Goal: Task Accomplishment & Management: Use online tool/utility

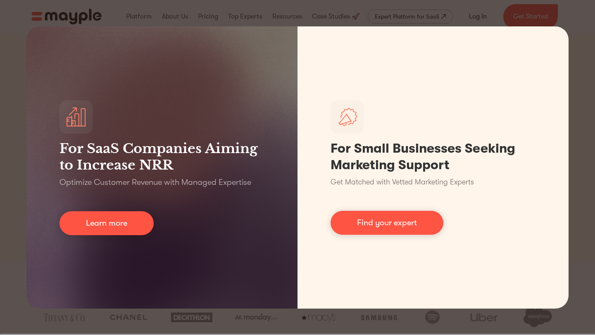
click at [214, 328] on div "For SaaS Companies Aiming to Increase NRR Optimize Customer Revenue with Manage…" at bounding box center [297, 167] width 595 height 335
click at [576, 31] on div "For SaaS Companies Aiming to Increase NRR Optimize Customer Revenue with Manage…" at bounding box center [297, 167] width 595 height 335
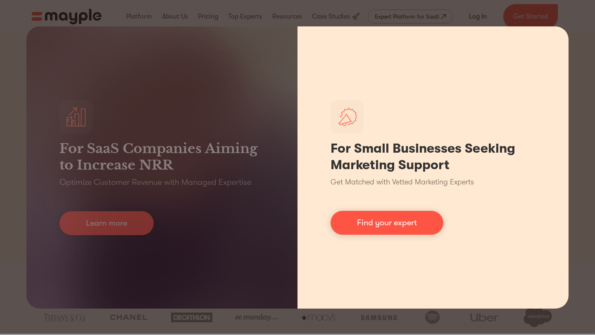
click at [422, 111] on div "For Small Businesses Seeking Marketing Support Get Matched with Vetted Marketin…" at bounding box center [432, 167] width 271 height 282
click at [409, 222] on link "Find your expert" at bounding box center [386, 223] width 113 height 24
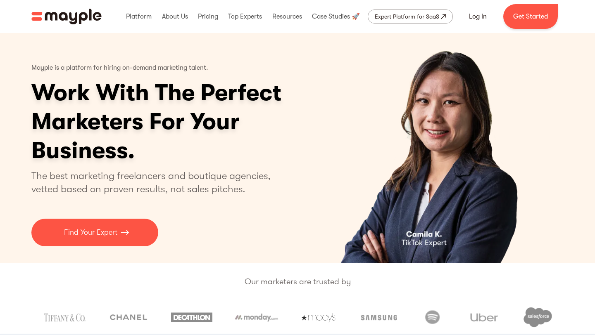
click at [76, 12] on img "home" at bounding box center [66, 17] width 70 height 16
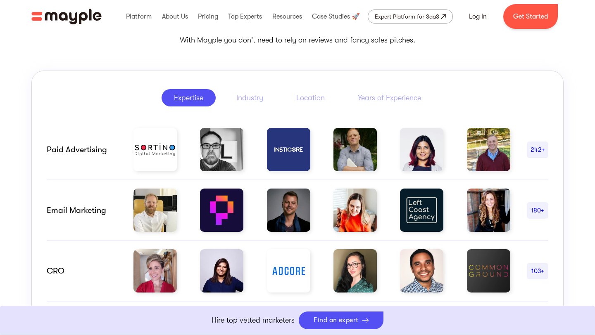
scroll to position [405, 0]
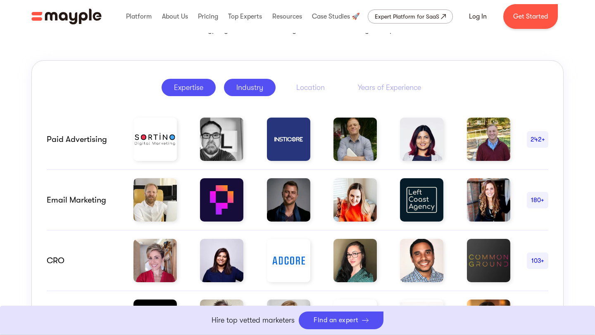
click at [239, 91] on div "Industry" at bounding box center [249, 88] width 27 height 10
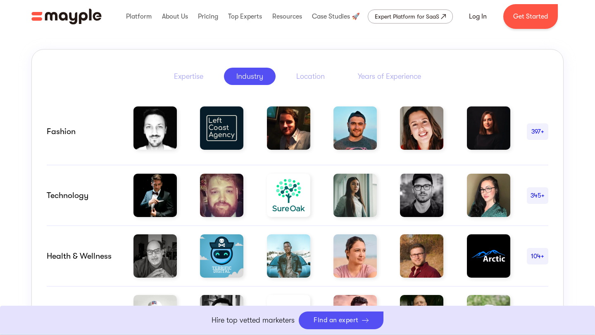
scroll to position [335, 0]
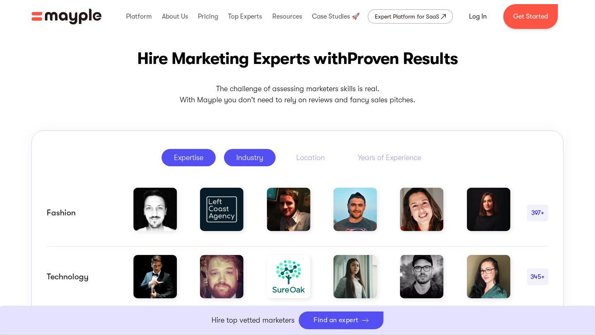
click at [197, 152] on link "Expertise" at bounding box center [188, 157] width 54 height 17
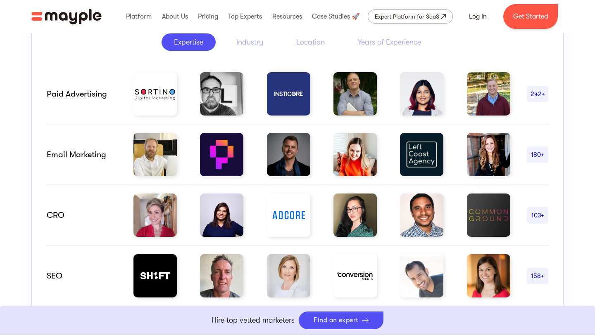
scroll to position [473, 0]
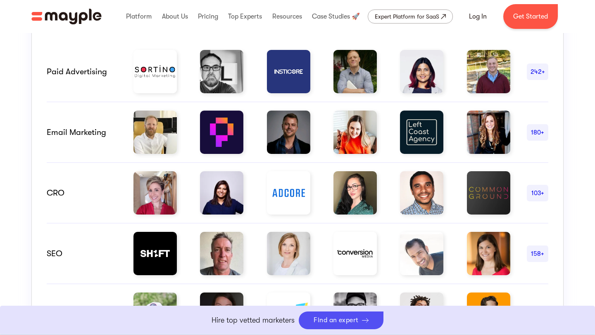
click at [88, 67] on div "Paid advertising" at bounding box center [82, 72] width 70 height 10
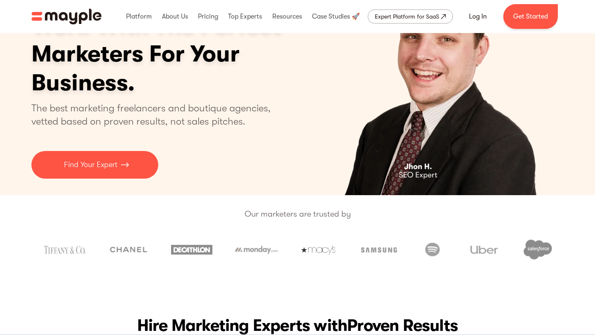
scroll to position [0, 0]
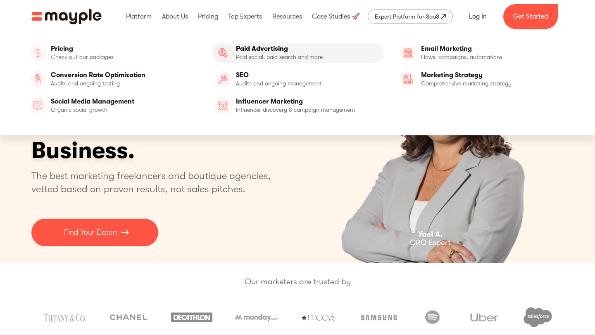
click at [230, 49] on link "Paid Advertising" at bounding box center [297, 53] width 172 height 20
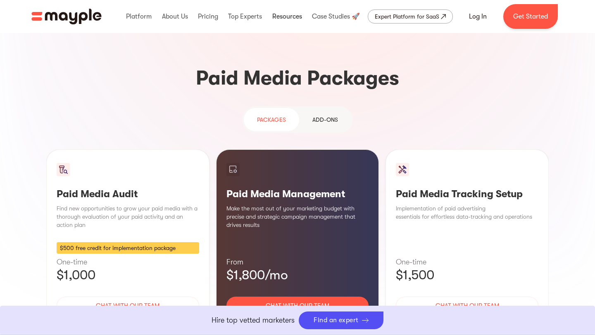
scroll to position [696, 0]
